Goal: Understand process/instructions

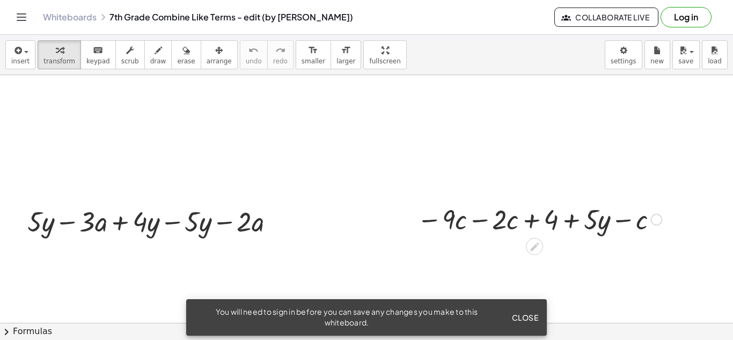
scroll to position [162, 0]
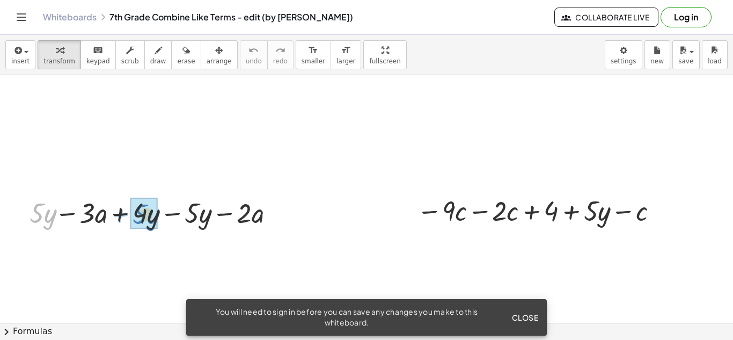
drag, startPoint x: 39, startPoint y: 213, endPoint x: 141, endPoint y: 213, distance: 102.5
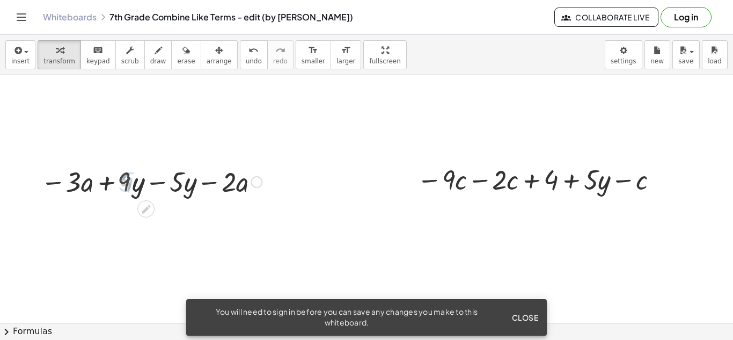
scroll to position [194, 0]
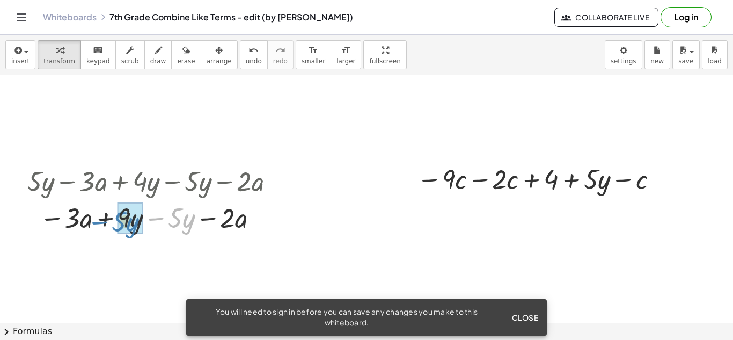
drag, startPoint x: 177, startPoint y: 214, endPoint x: 121, endPoint y: 219, distance: 56.6
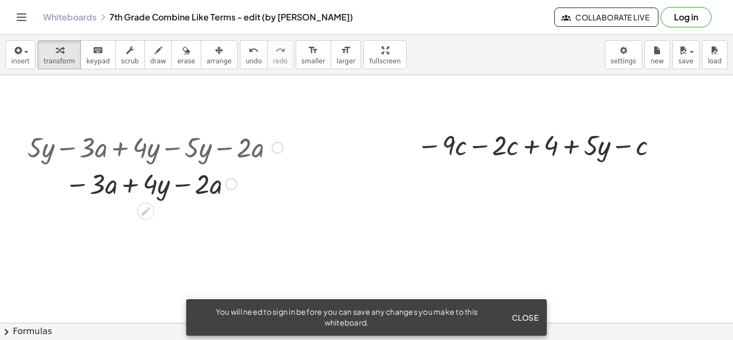
scroll to position [228, 0]
drag, startPoint x: 103, startPoint y: 188, endPoint x: 216, endPoint y: 193, distance: 113.3
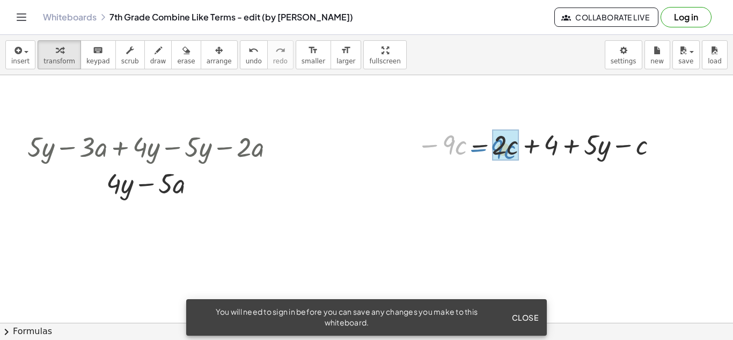
drag, startPoint x: 446, startPoint y: 148, endPoint x: 497, endPoint y: 145, distance: 51.0
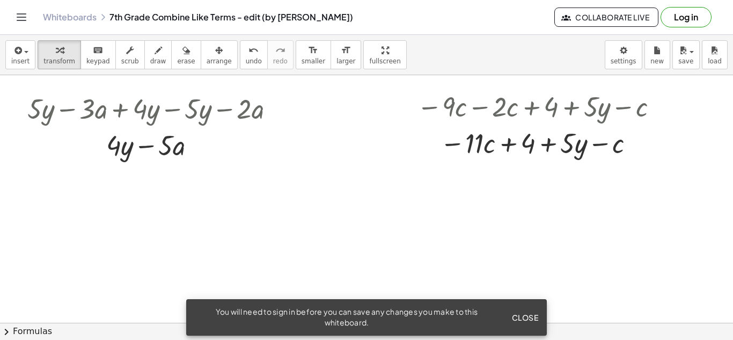
scroll to position [267, 0]
click at [535, 150] on div at bounding box center [539, 141] width 255 height 36
drag, startPoint x: 618, startPoint y: 147, endPoint x: 484, endPoint y: 147, distance: 134.7
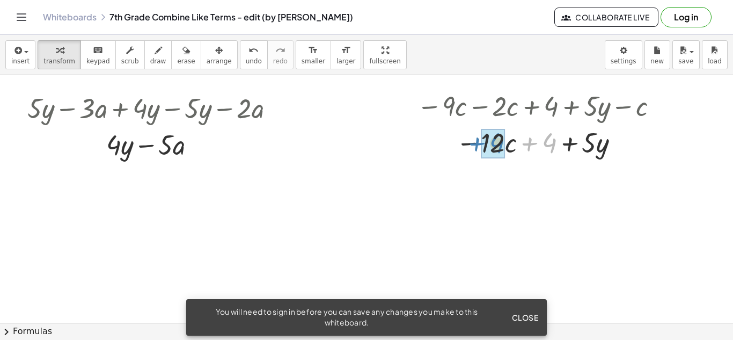
drag, startPoint x: 550, startPoint y: 149, endPoint x: 497, endPoint y: 149, distance: 53.1
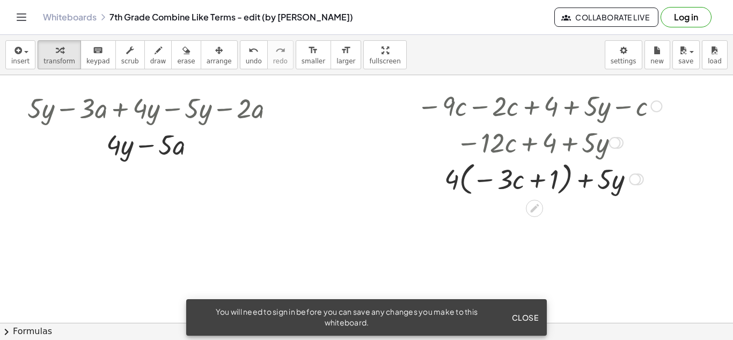
click at [613, 141] on div at bounding box center [615, 143] width 12 height 12
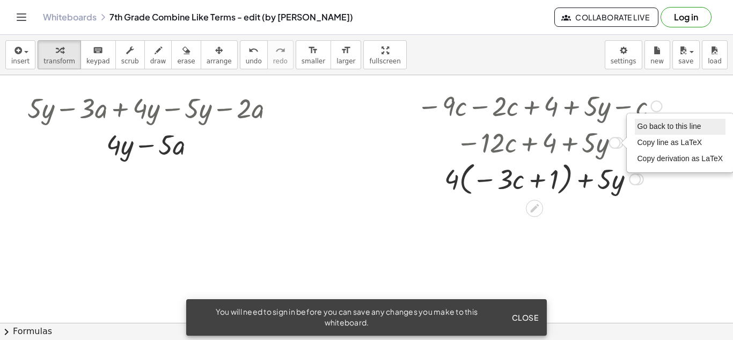
click at [642, 129] on span "Go back to this line" at bounding box center [670, 126] width 64 height 9
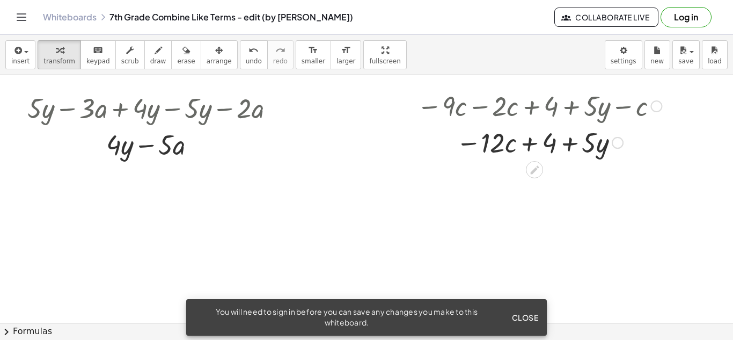
click at [656, 108] on div at bounding box center [656, 106] width 12 height 12
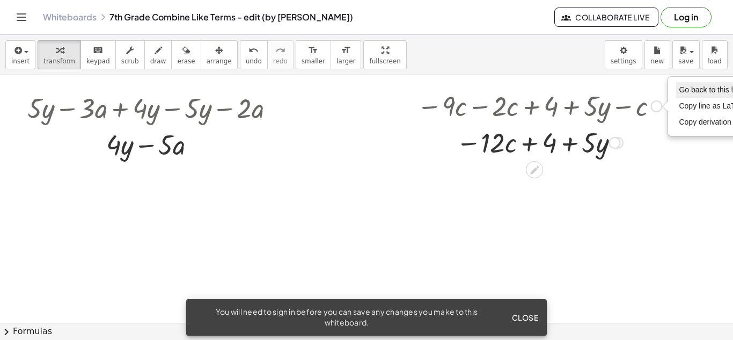
click at [684, 85] on span "Go back to this line" at bounding box center [711, 89] width 64 height 9
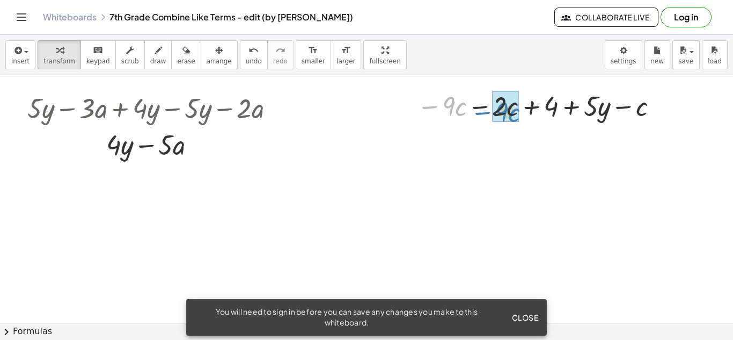
drag, startPoint x: 440, startPoint y: 112, endPoint x: 493, endPoint y: 118, distance: 53.5
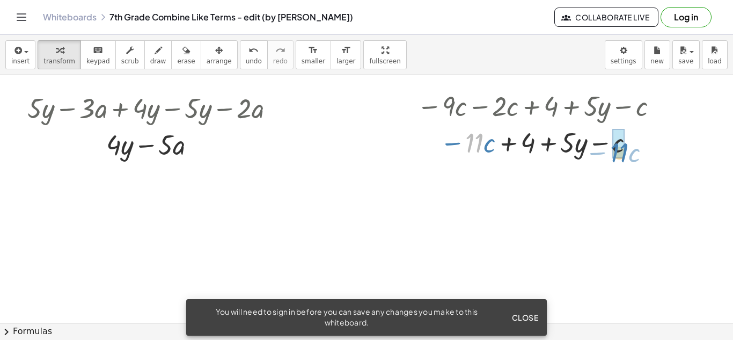
drag, startPoint x: 476, startPoint y: 138, endPoint x: 621, endPoint y: 148, distance: 145.2
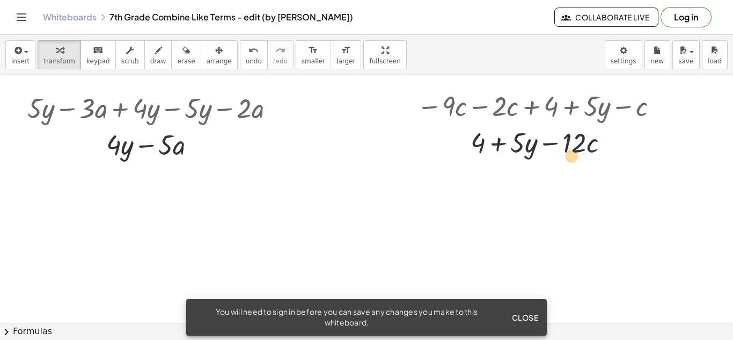
drag, startPoint x: 579, startPoint y: 147, endPoint x: 576, endPoint y: 160, distance: 13.7
drag, startPoint x: 575, startPoint y: 142, endPoint x: 572, endPoint y: 148, distance: 6.6
click at [572, 148] on div at bounding box center [539, 141] width 255 height 36
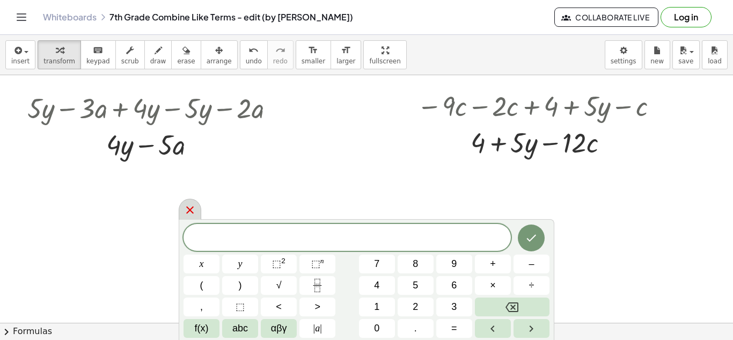
click at [190, 202] on div at bounding box center [190, 209] width 23 height 21
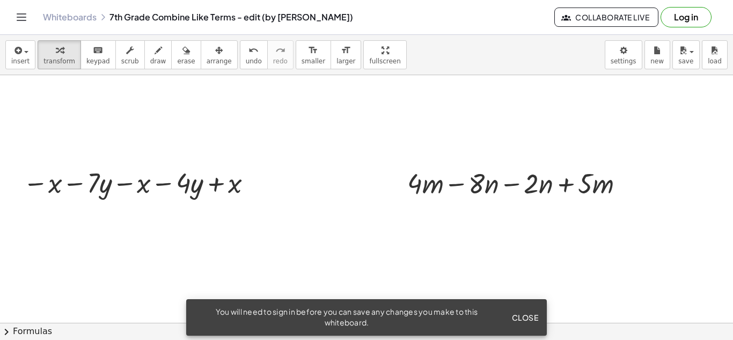
scroll to position [509, 0]
click at [50, 190] on div at bounding box center [140, 183] width 244 height 36
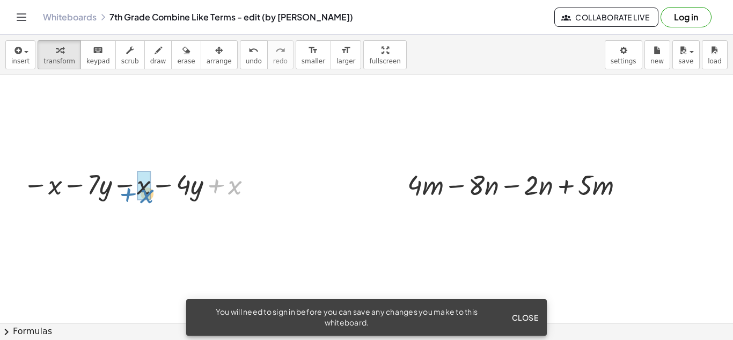
drag, startPoint x: 231, startPoint y: 191, endPoint x: 143, endPoint y: 200, distance: 88.4
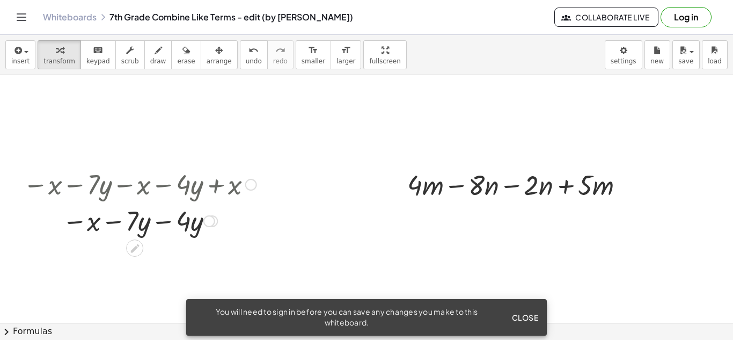
click at [252, 188] on div at bounding box center [251, 185] width 12 height 12
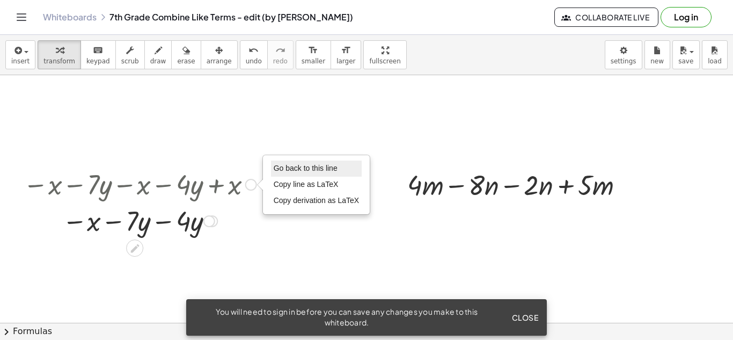
click at [297, 166] on span "Go back to this line" at bounding box center [306, 168] width 64 height 9
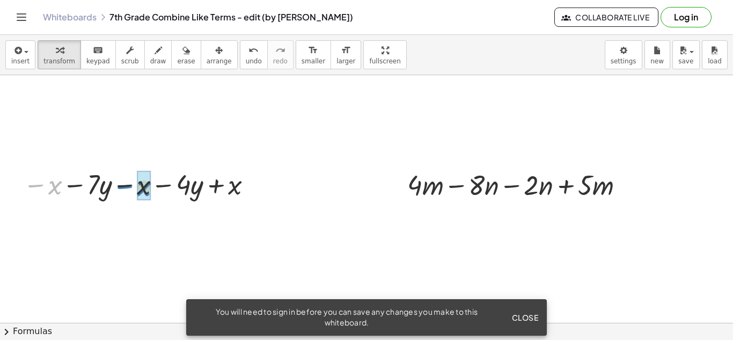
drag, startPoint x: 54, startPoint y: 185, endPoint x: 143, endPoint y: 187, distance: 89.1
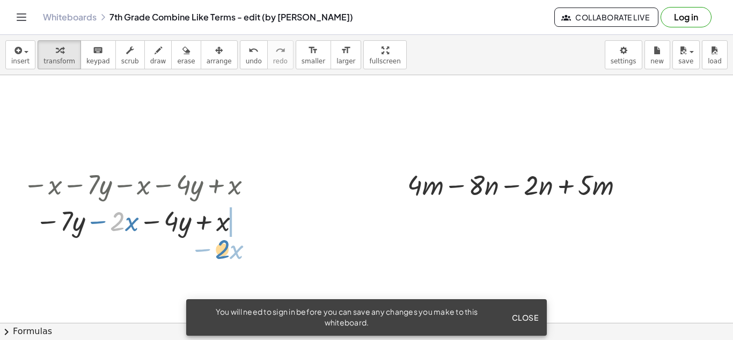
drag, startPoint x: 124, startPoint y: 219, endPoint x: 228, endPoint y: 243, distance: 106.2
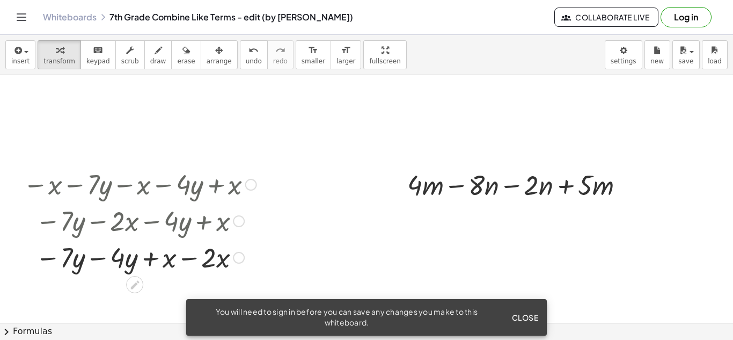
click at [208, 222] on div at bounding box center [140, 220] width 244 height 36
click at [248, 185] on div at bounding box center [251, 185] width 12 height 12
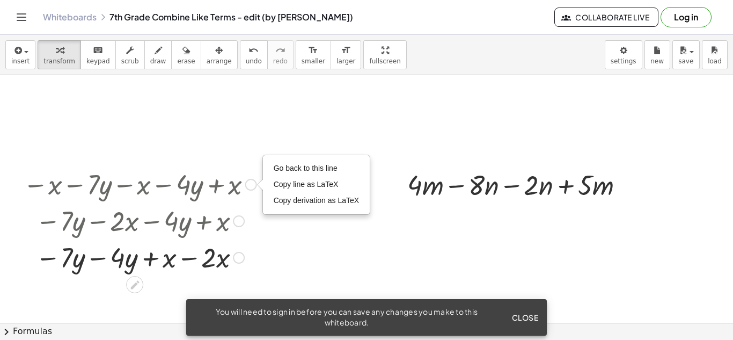
click at [270, 166] on div "Go back to this line Copy line as LaTeX Copy derivation as LaTeX" at bounding box center [317, 185] width 106 height 58
click at [277, 166] on span "Go back to this line" at bounding box center [306, 168] width 64 height 9
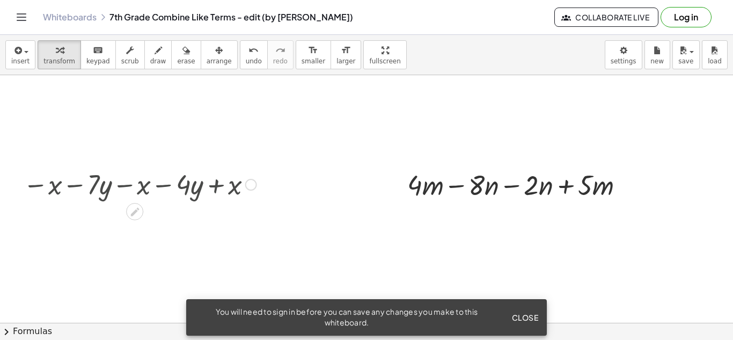
scroll to position [532, 0]
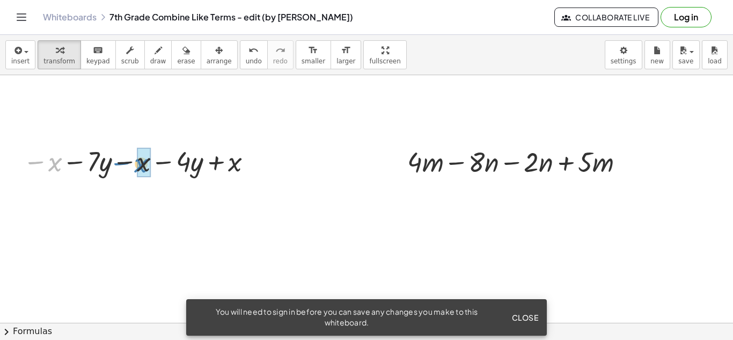
drag, startPoint x: 54, startPoint y: 158, endPoint x: 140, endPoint y: 159, distance: 85.9
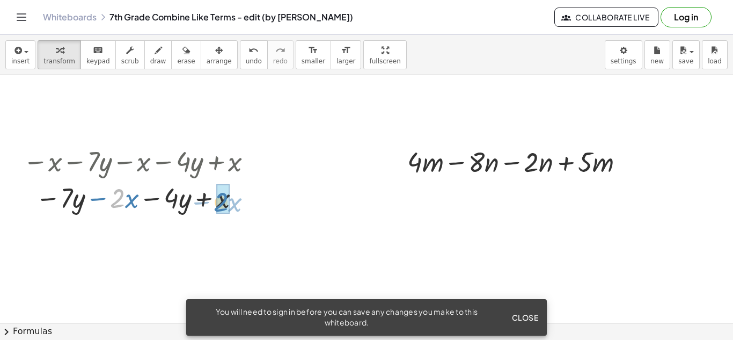
drag, startPoint x: 120, startPoint y: 192, endPoint x: 222, endPoint y: 195, distance: 102.6
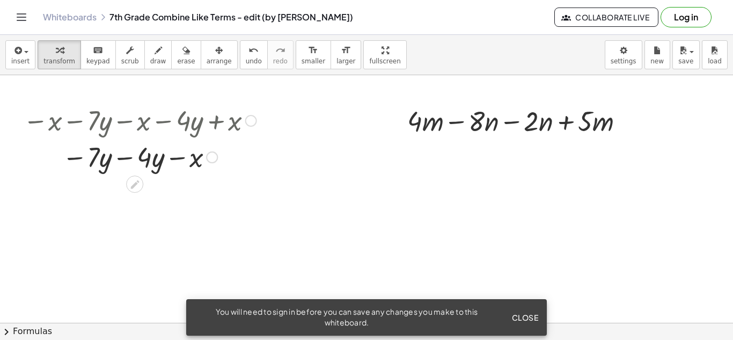
scroll to position [546, 0]
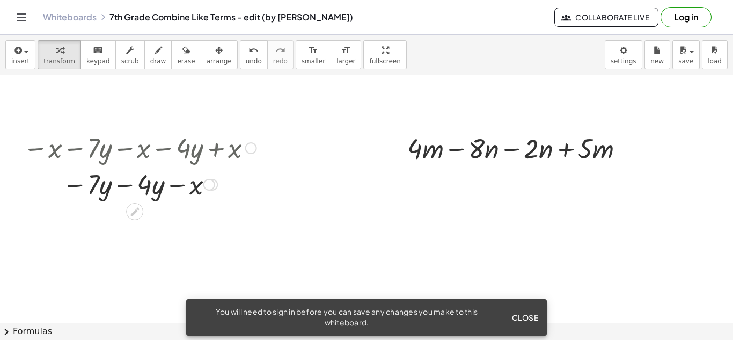
click at [250, 145] on div at bounding box center [251, 148] width 12 height 12
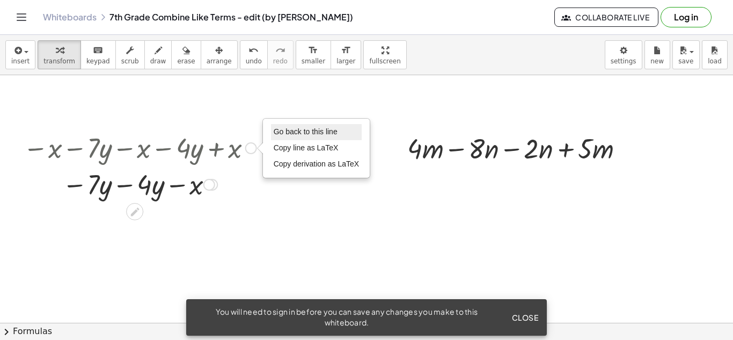
click at [274, 135] on span "Go back to this line" at bounding box center [306, 131] width 64 height 9
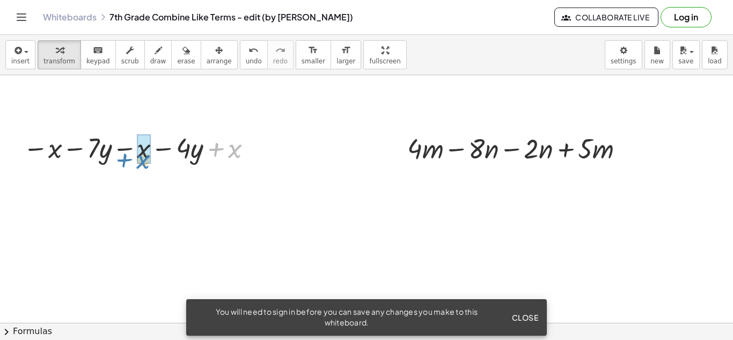
drag, startPoint x: 232, startPoint y: 153, endPoint x: 140, endPoint y: 162, distance: 92.2
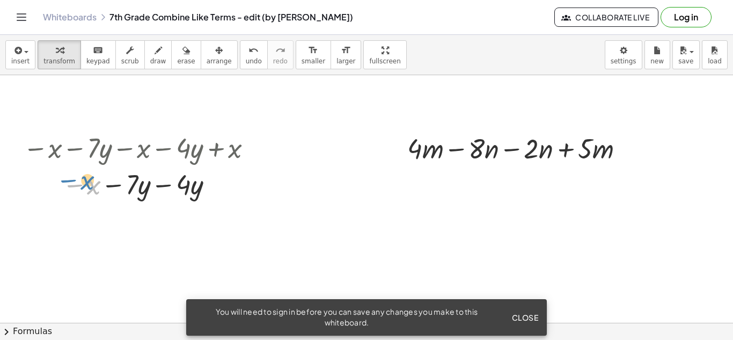
drag, startPoint x: 93, startPoint y: 188, endPoint x: 85, endPoint y: 183, distance: 8.9
click at [85, 183] on div at bounding box center [140, 183] width 244 height 36
click at [253, 145] on div at bounding box center [251, 148] width 12 height 12
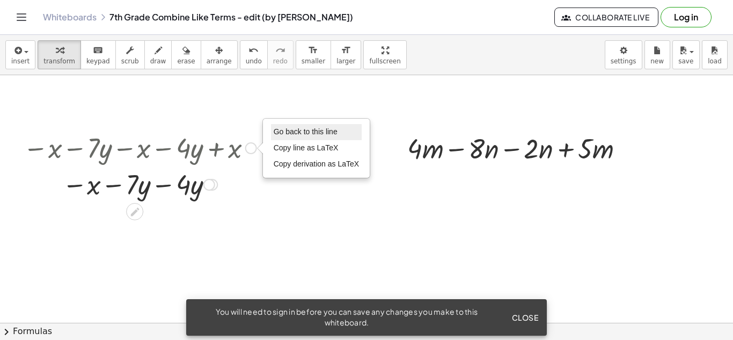
click at [273, 133] on li "Go back to this line" at bounding box center [316, 132] width 91 height 16
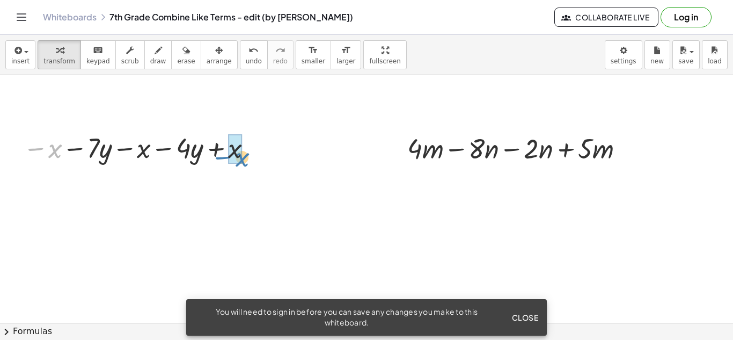
drag, startPoint x: 54, startPoint y: 147, endPoint x: 238, endPoint y: 153, distance: 184.2
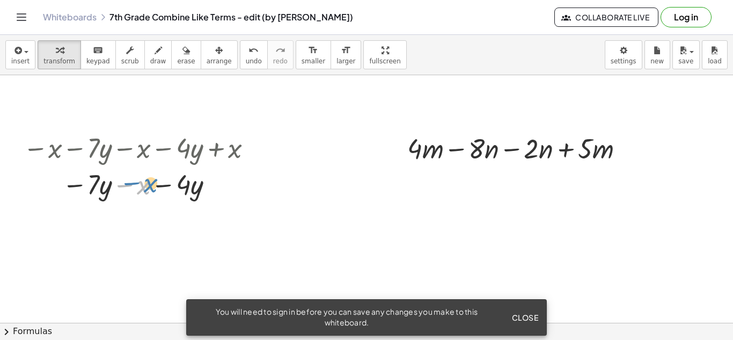
click at [148, 184] on div at bounding box center [140, 183] width 244 height 36
click at [252, 144] on div at bounding box center [251, 148] width 12 height 12
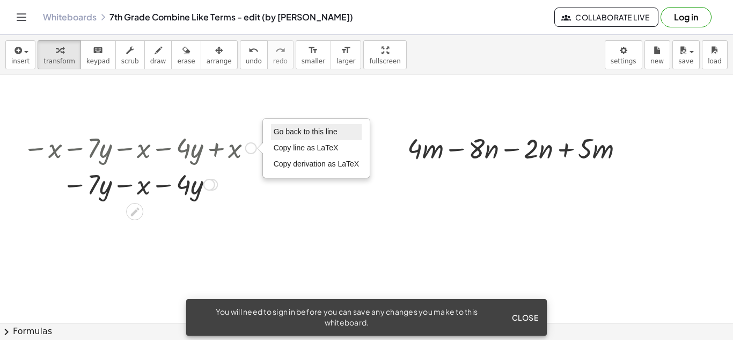
click at [284, 130] on span "Go back to this line" at bounding box center [306, 131] width 64 height 9
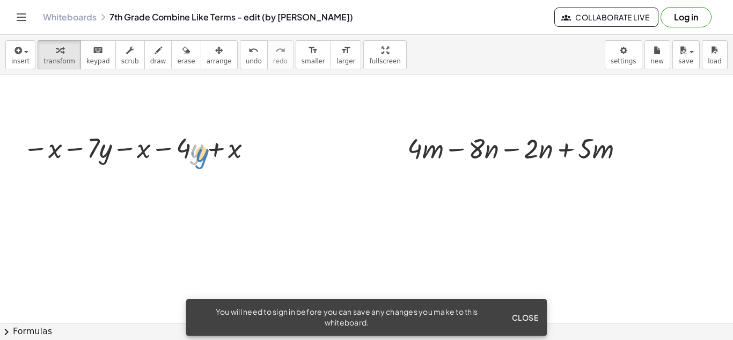
click at [194, 153] on div at bounding box center [140, 147] width 244 height 36
drag, startPoint x: 180, startPoint y: 147, endPoint x: 87, endPoint y: 140, distance: 92.6
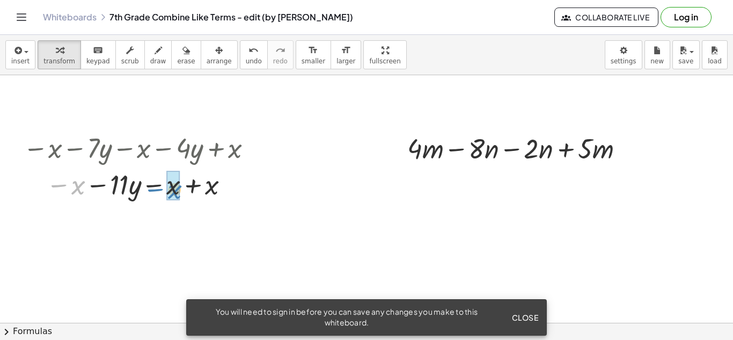
drag, startPoint x: 76, startPoint y: 181, endPoint x: 173, endPoint y: 185, distance: 96.7
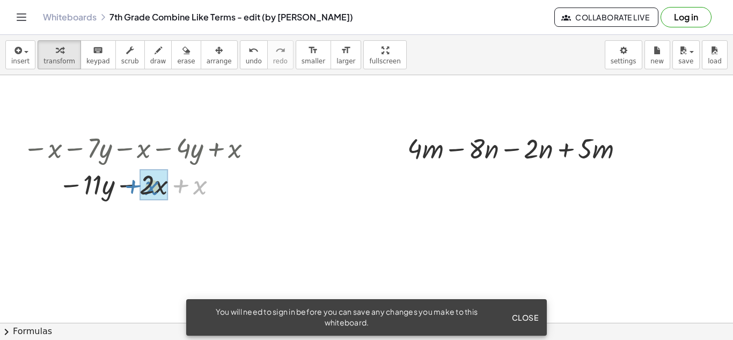
drag, startPoint x: 198, startPoint y: 190, endPoint x: 150, endPoint y: 191, distance: 48.3
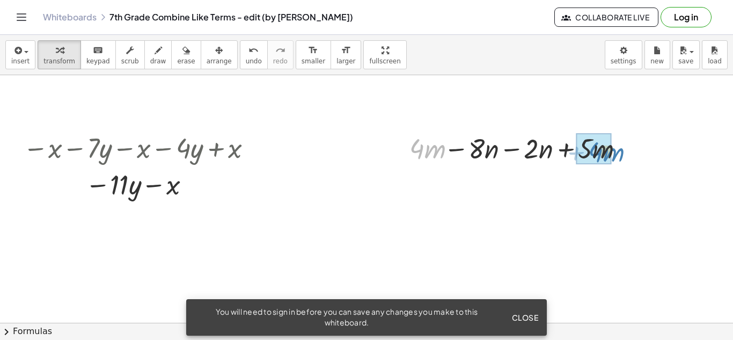
drag, startPoint x: 415, startPoint y: 150, endPoint x: 594, endPoint y: 153, distance: 178.8
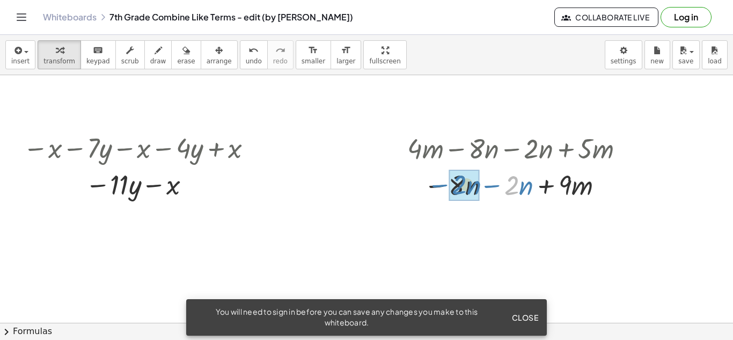
drag, startPoint x: 514, startPoint y: 182, endPoint x: 462, endPoint y: 181, distance: 52.6
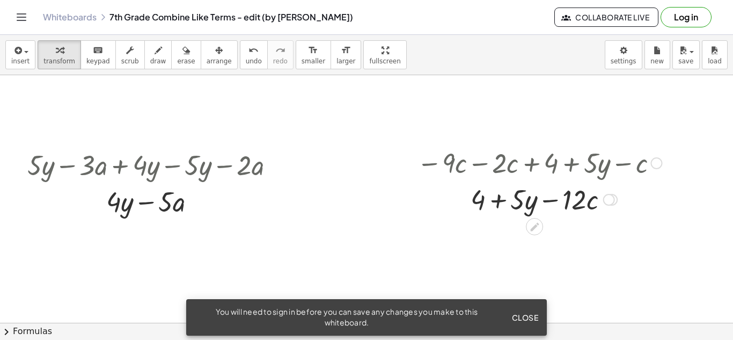
scroll to position [211, 0]
click at [475, 198] on div at bounding box center [539, 197] width 255 height 36
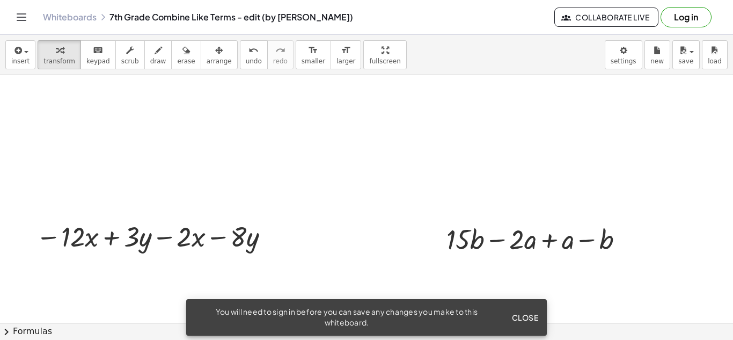
scroll to position [708, 0]
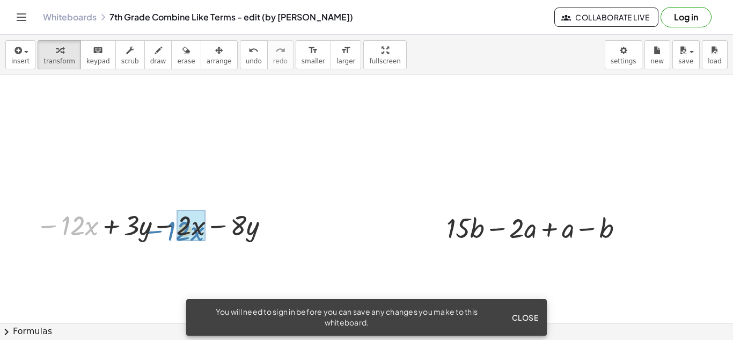
drag, startPoint x: 70, startPoint y: 217, endPoint x: 177, endPoint y: 208, distance: 107.7
click at [177, 208] on div at bounding box center [155, 224] width 248 height 36
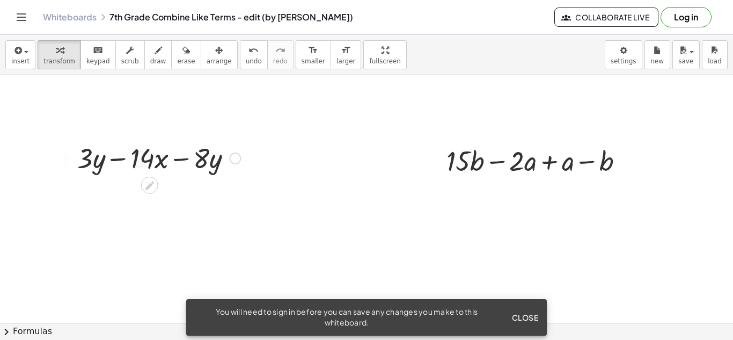
scroll to position [772, 0]
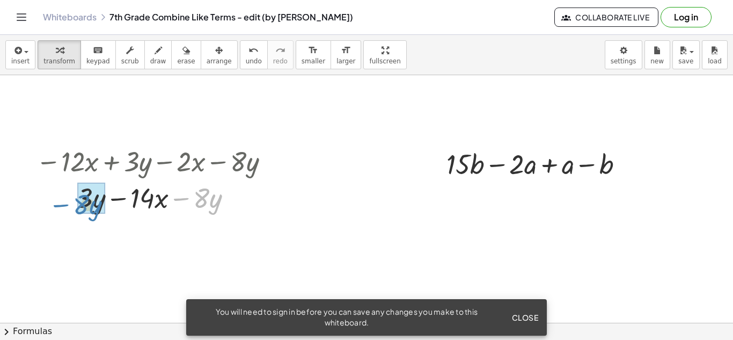
drag, startPoint x: 203, startPoint y: 200, endPoint x: 86, endPoint y: 200, distance: 117.0
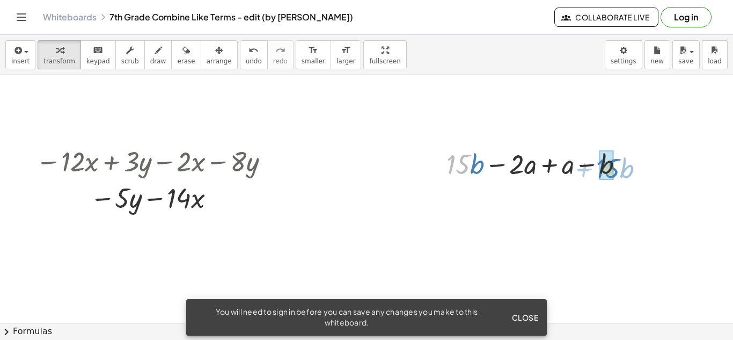
drag, startPoint x: 458, startPoint y: 165, endPoint x: 576, endPoint y: 240, distance: 140.0
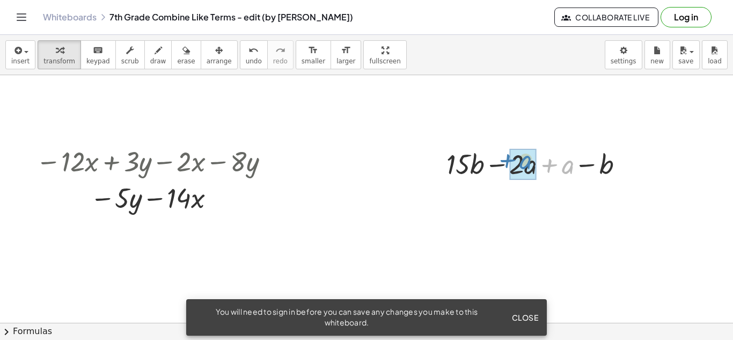
drag, startPoint x: 565, startPoint y: 172, endPoint x: 522, endPoint y: 166, distance: 43.3
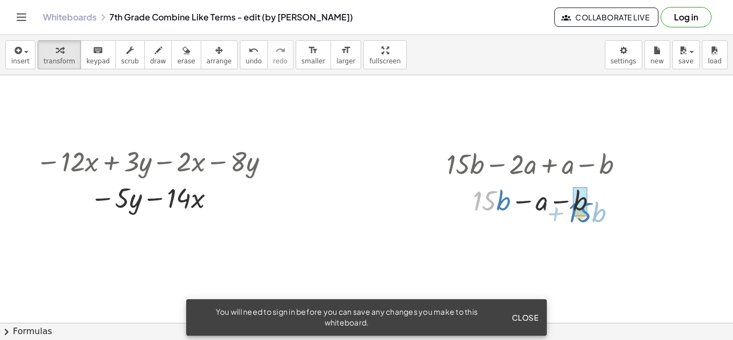
drag, startPoint x: 487, startPoint y: 198, endPoint x: 577, endPoint y: 201, distance: 90.2
click at [577, 201] on div at bounding box center [539, 199] width 196 height 36
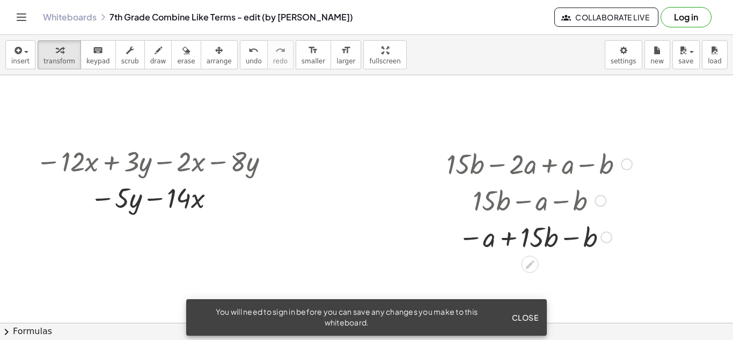
click at [625, 163] on div at bounding box center [627, 164] width 12 height 12
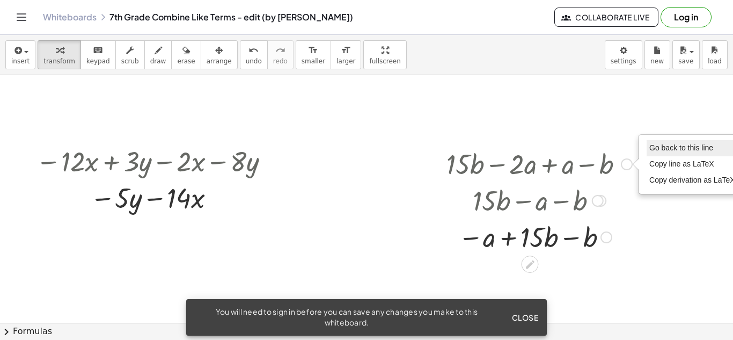
click at [663, 145] on span "Go back to this line" at bounding box center [681, 147] width 64 height 9
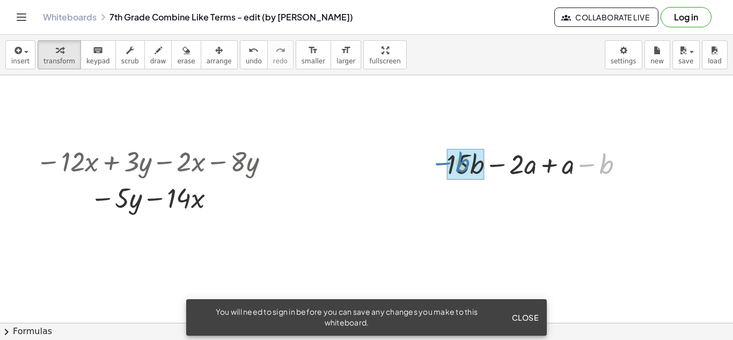
drag, startPoint x: 608, startPoint y: 163, endPoint x: 466, endPoint y: 162, distance: 141.7
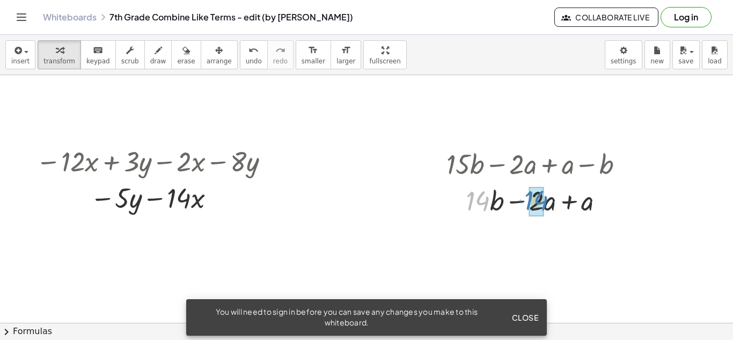
drag, startPoint x: 478, startPoint y: 199, endPoint x: 537, endPoint y: 199, distance: 58.5
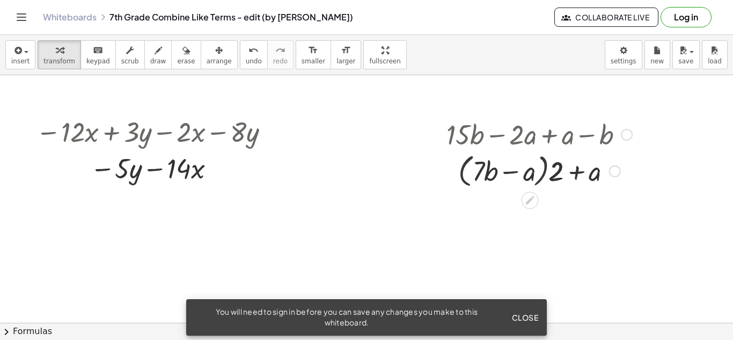
scroll to position [804, 0]
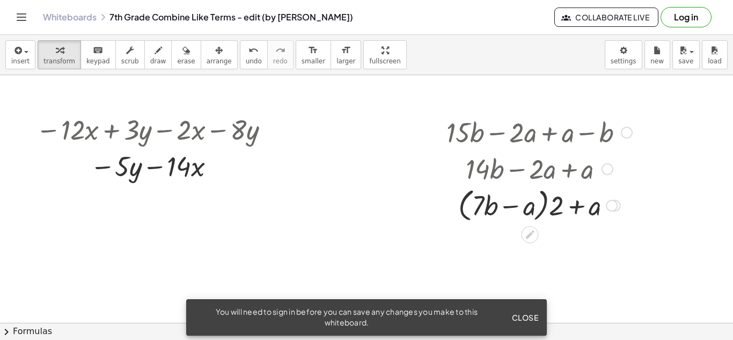
click at [623, 134] on div at bounding box center [627, 133] width 12 height 12
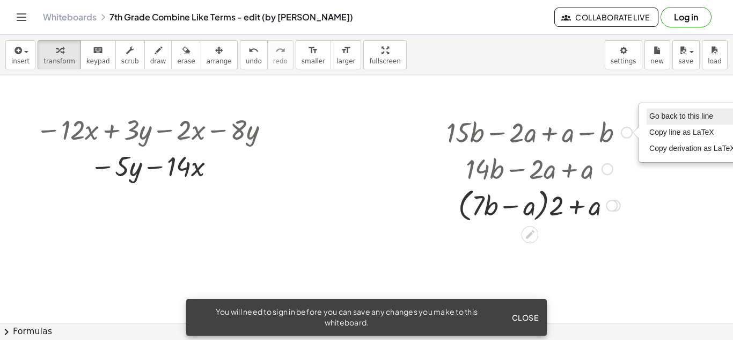
click at [657, 115] on span "Go back to this line" at bounding box center [681, 116] width 64 height 9
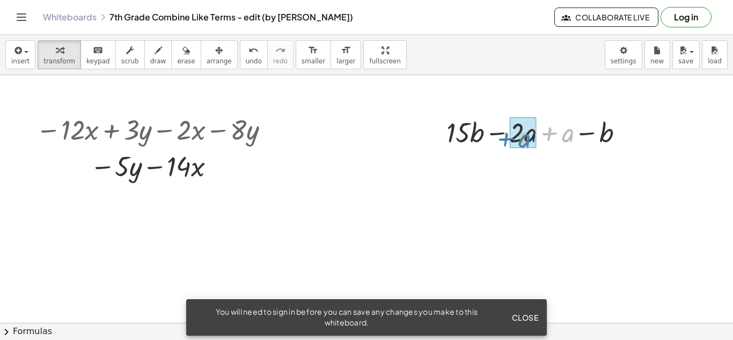
drag, startPoint x: 572, startPoint y: 134, endPoint x: 529, endPoint y: 138, distance: 43.6
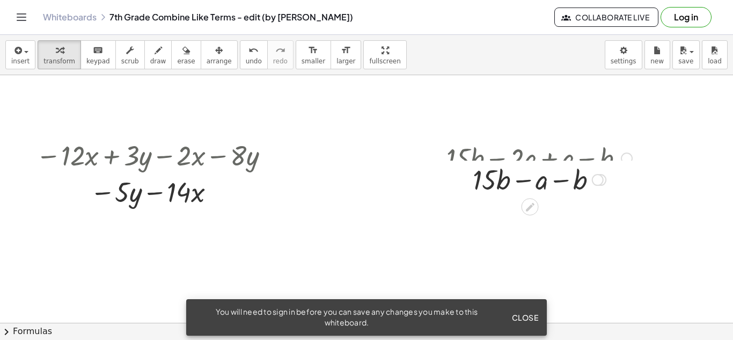
scroll to position [777, 0]
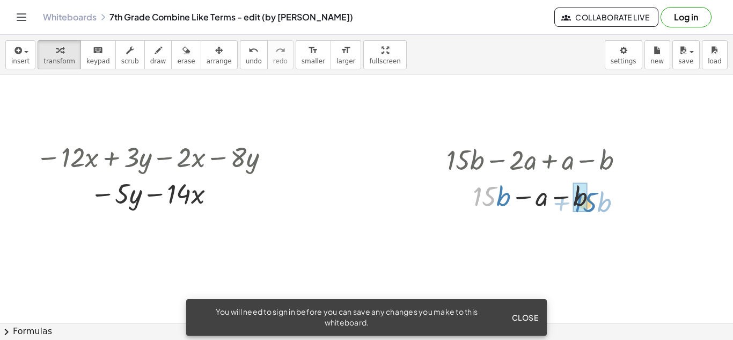
drag, startPoint x: 488, startPoint y: 196, endPoint x: 589, endPoint y: 200, distance: 101.0
click at [589, 200] on div at bounding box center [539, 195] width 196 height 36
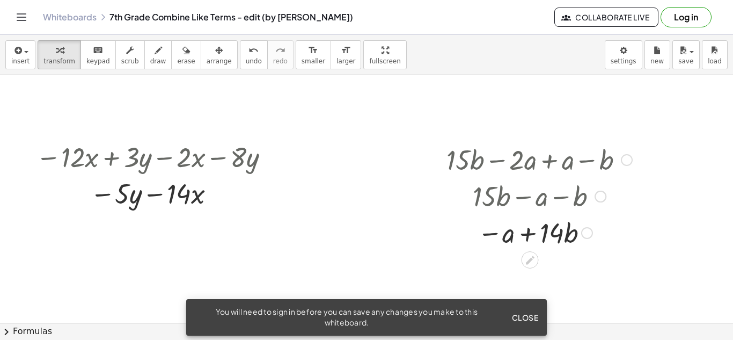
click at [626, 158] on div at bounding box center [627, 160] width 12 height 12
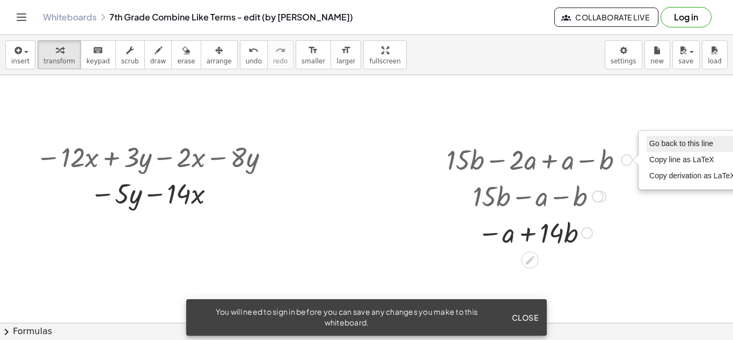
click at [649, 142] on span "Go back to this line" at bounding box center [681, 143] width 64 height 9
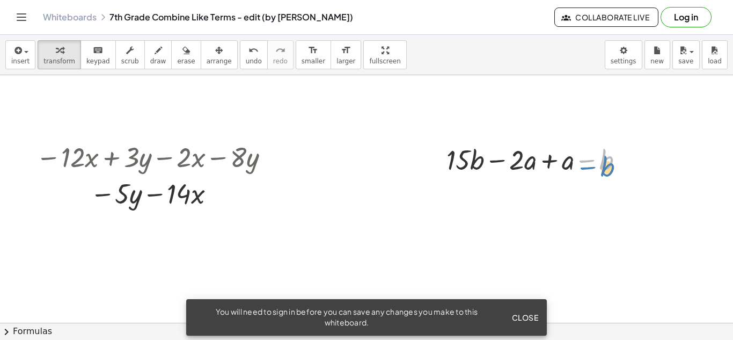
drag, startPoint x: 606, startPoint y: 157, endPoint x: 619, endPoint y: 164, distance: 14.9
click at [619, 164] on div at bounding box center [539, 159] width 196 height 36
drag, startPoint x: 555, startPoint y: 163, endPoint x: 516, endPoint y: 165, distance: 39.3
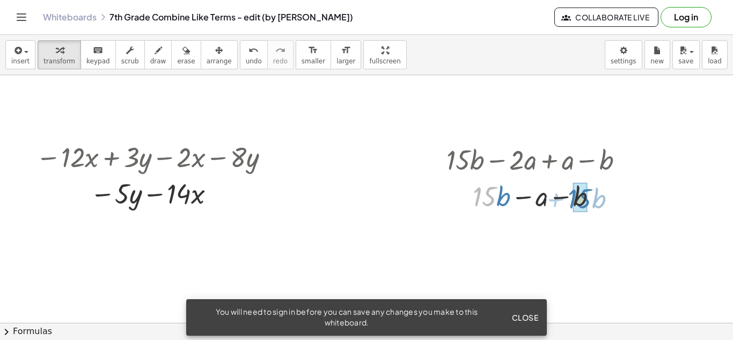
drag, startPoint x: 486, startPoint y: 198, endPoint x: 582, endPoint y: 200, distance: 95.6
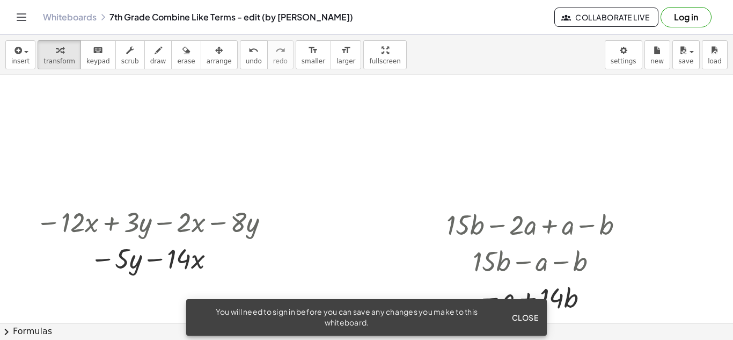
scroll to position [712, 0]
